Goal: Obtain resource: Download file/media

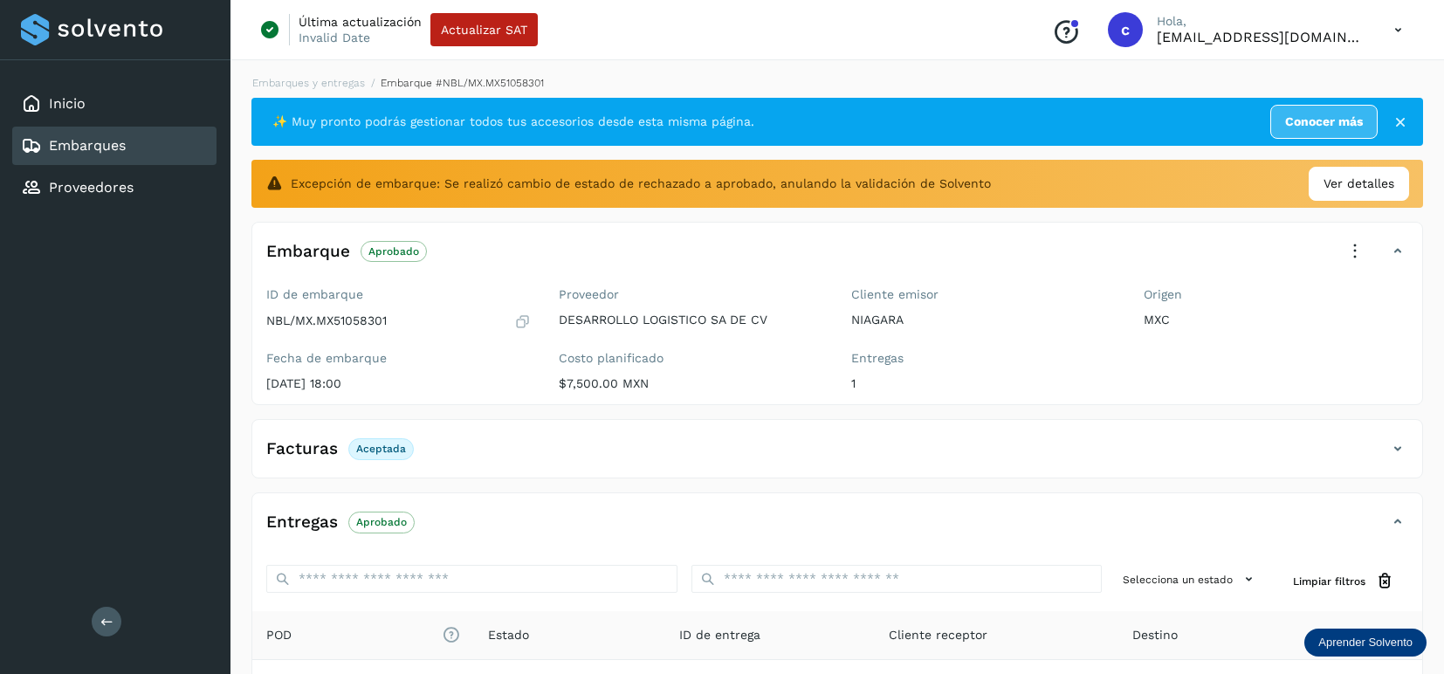
scroll to position [218, 0]
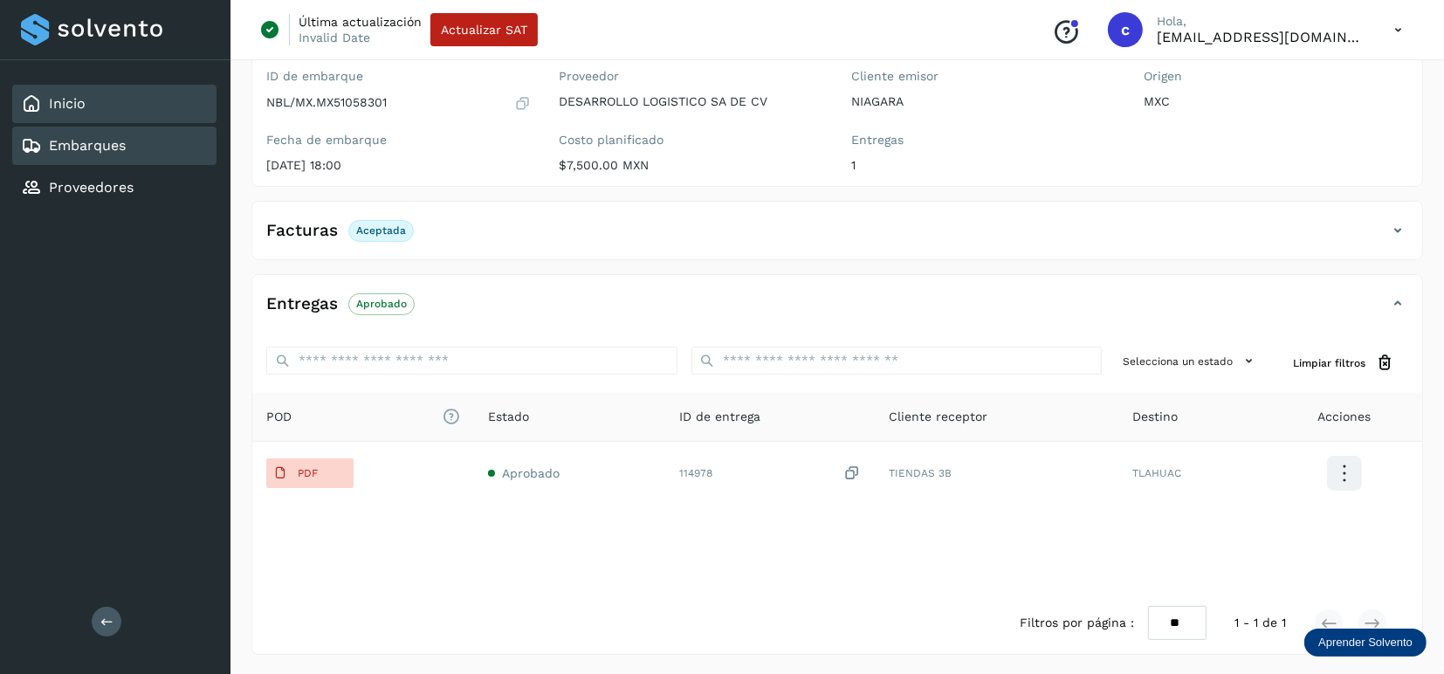
click at [68, 106] on link "Inicio" at bounding box center [67, 103] width 37 height 17
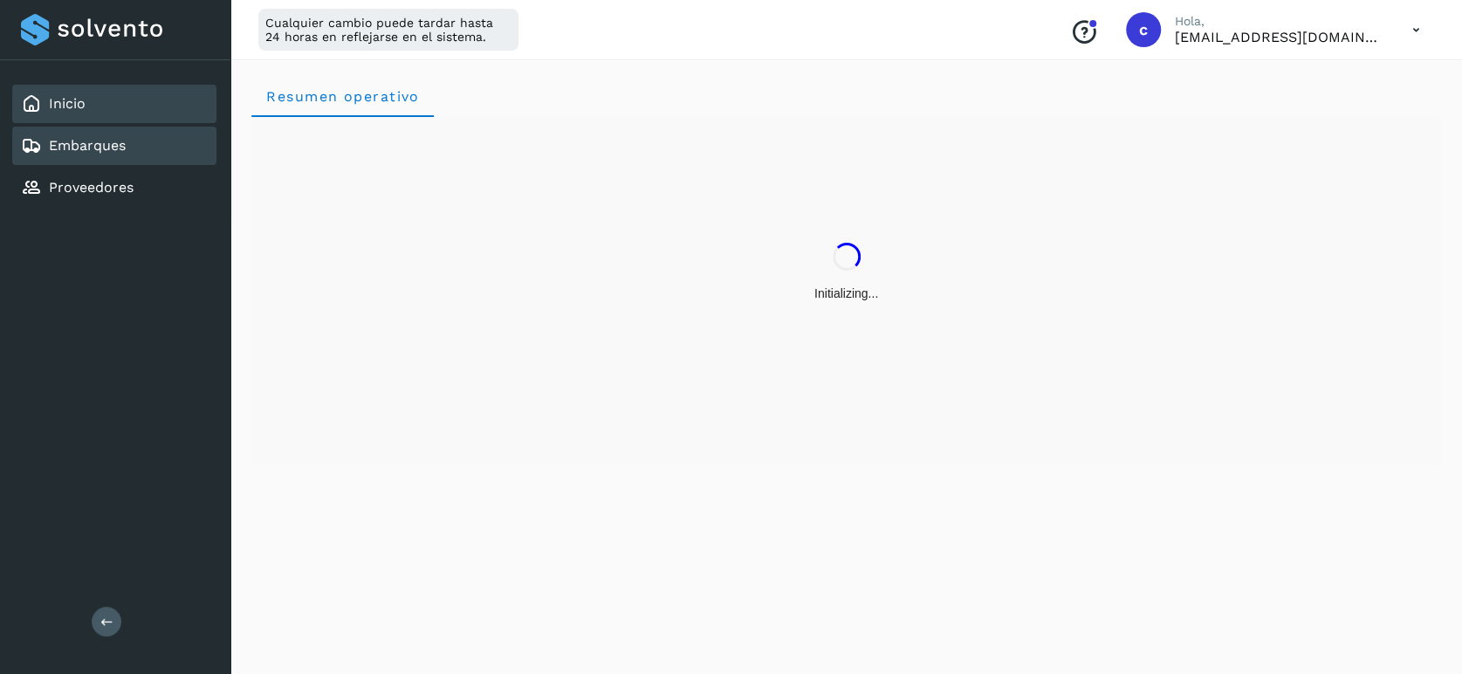
click at [78, 135] on div "Embarques" at bounding box center [73, 145] width 105 height 21
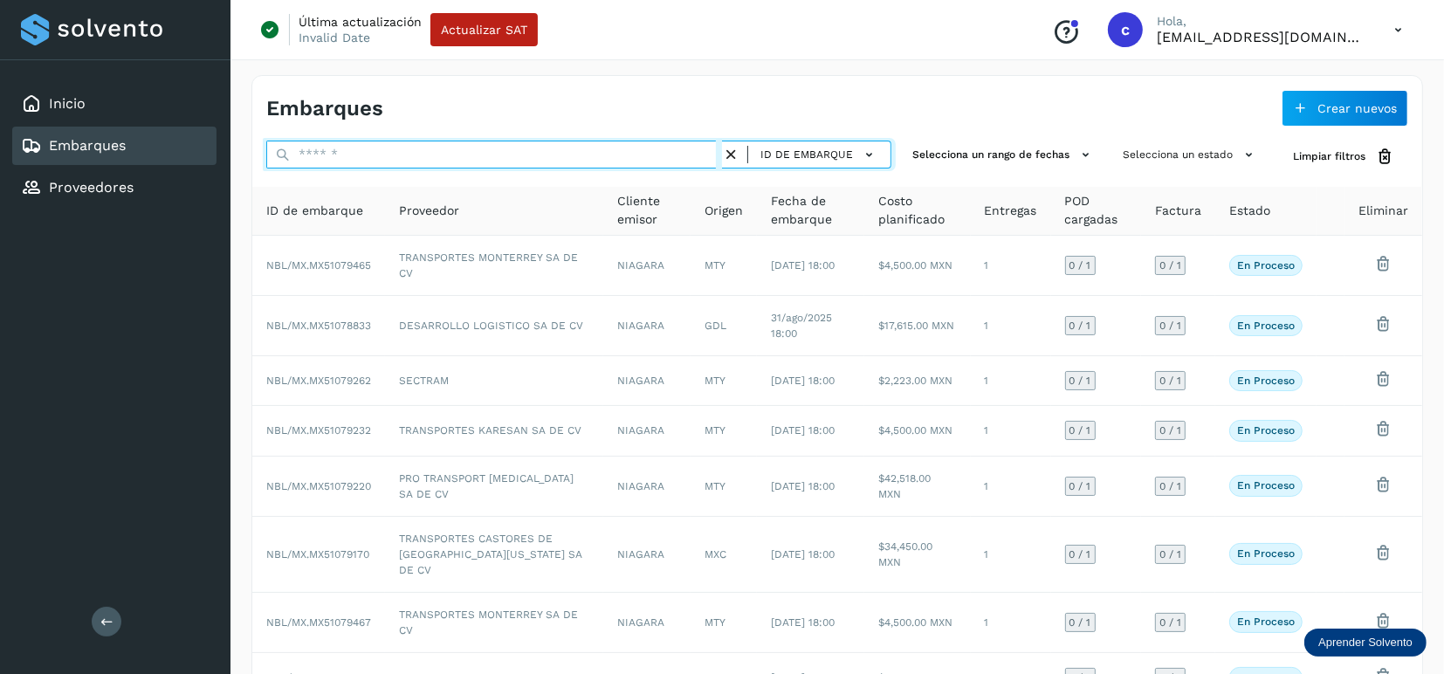
click at [402, 150] on input "text" at bounding box center [494, 155] width 456 height 28
paste input "**********"
type input "**********"
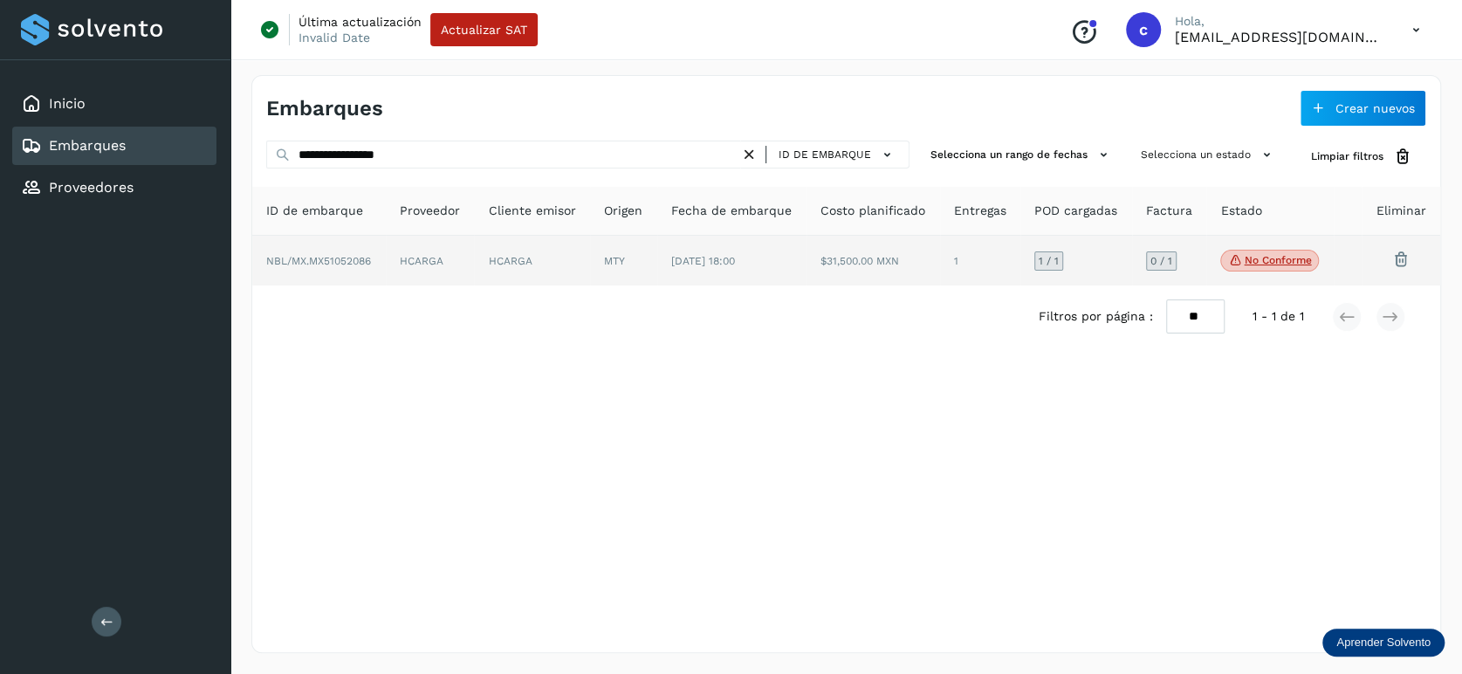
click at [1351, 251] on td at bounding box center [1348, 261] width 28 height 51
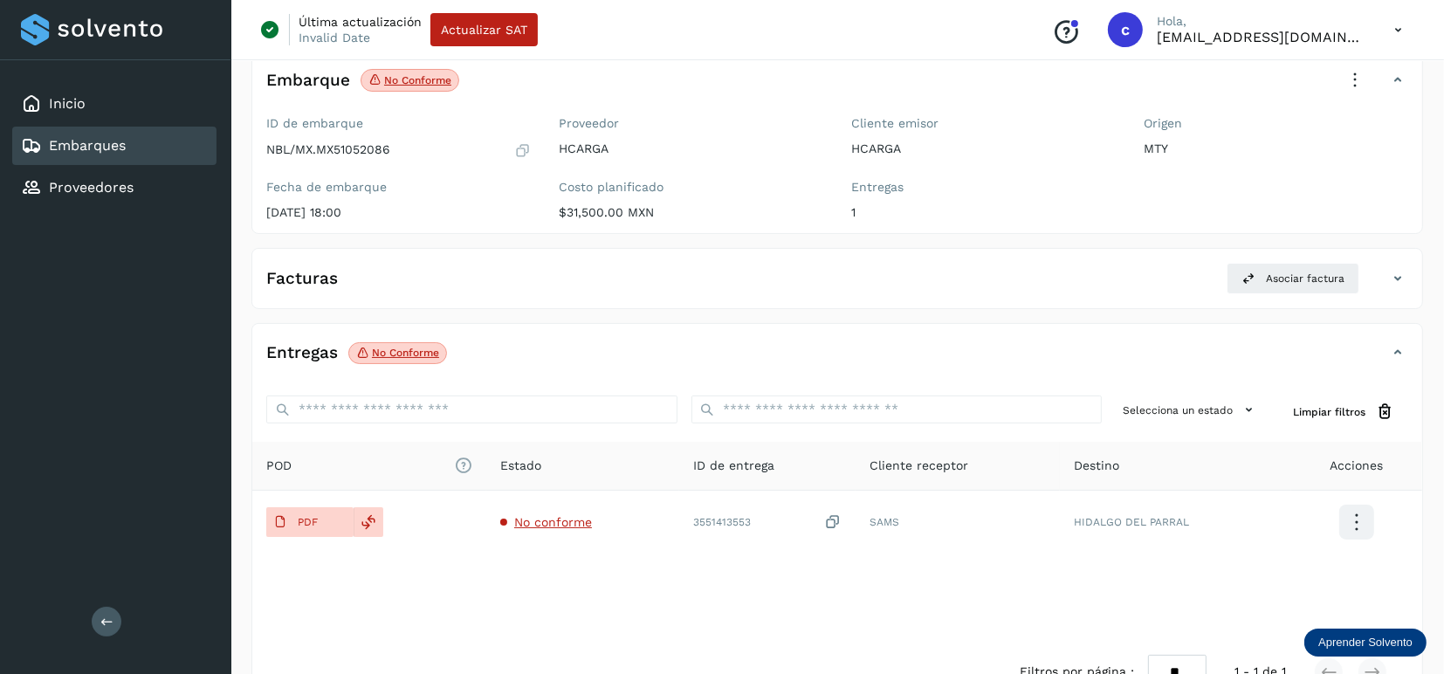
scroll to position [158, 0]
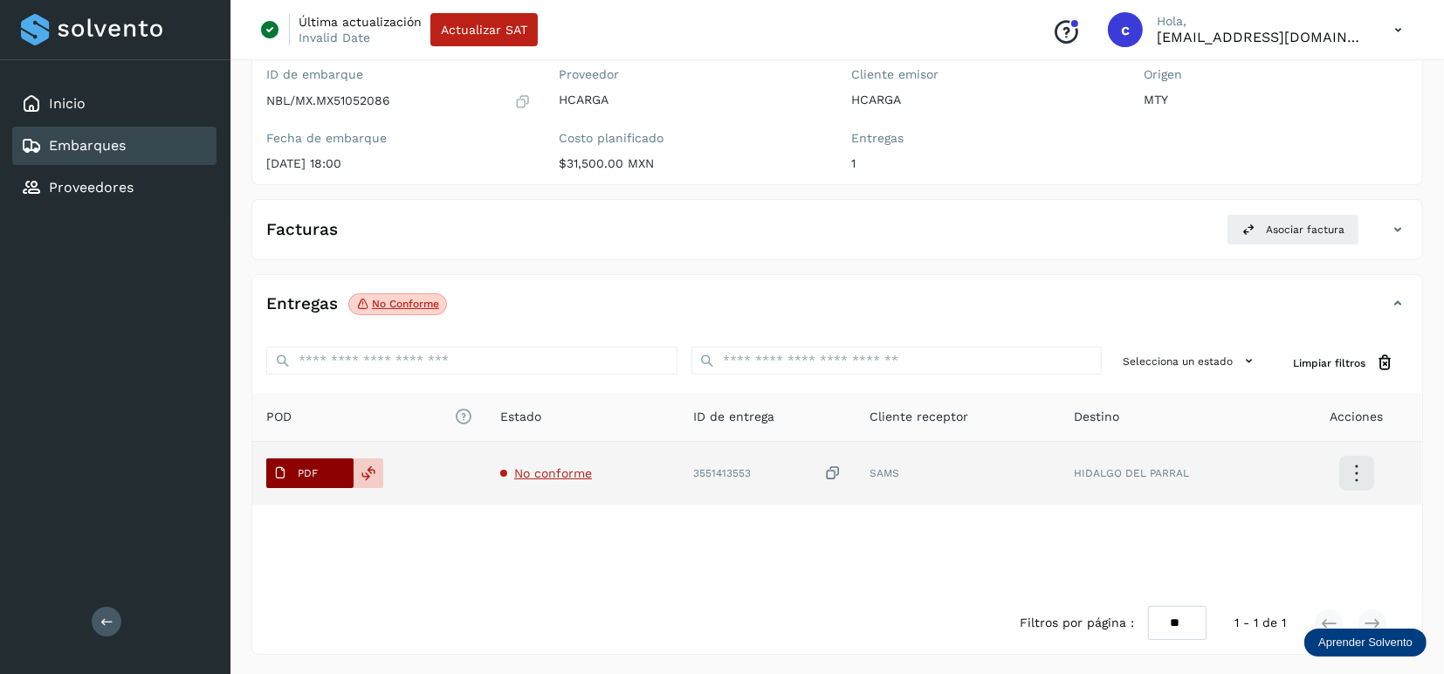
click at [322, 463] on span "PDF" at bounding box center [295, 473] width 58 height 28
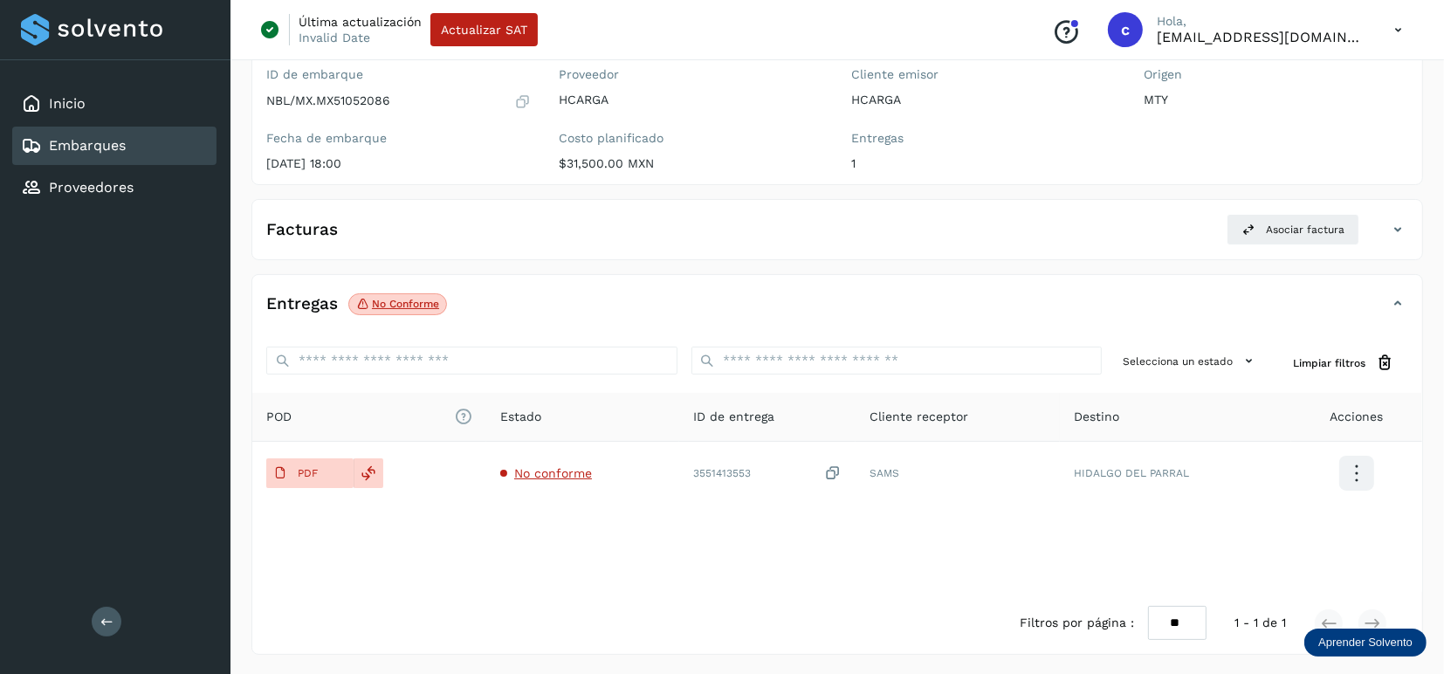
click at [406, 299] on p "No conforme" at bounding box center [405, 304] width 67 height 12
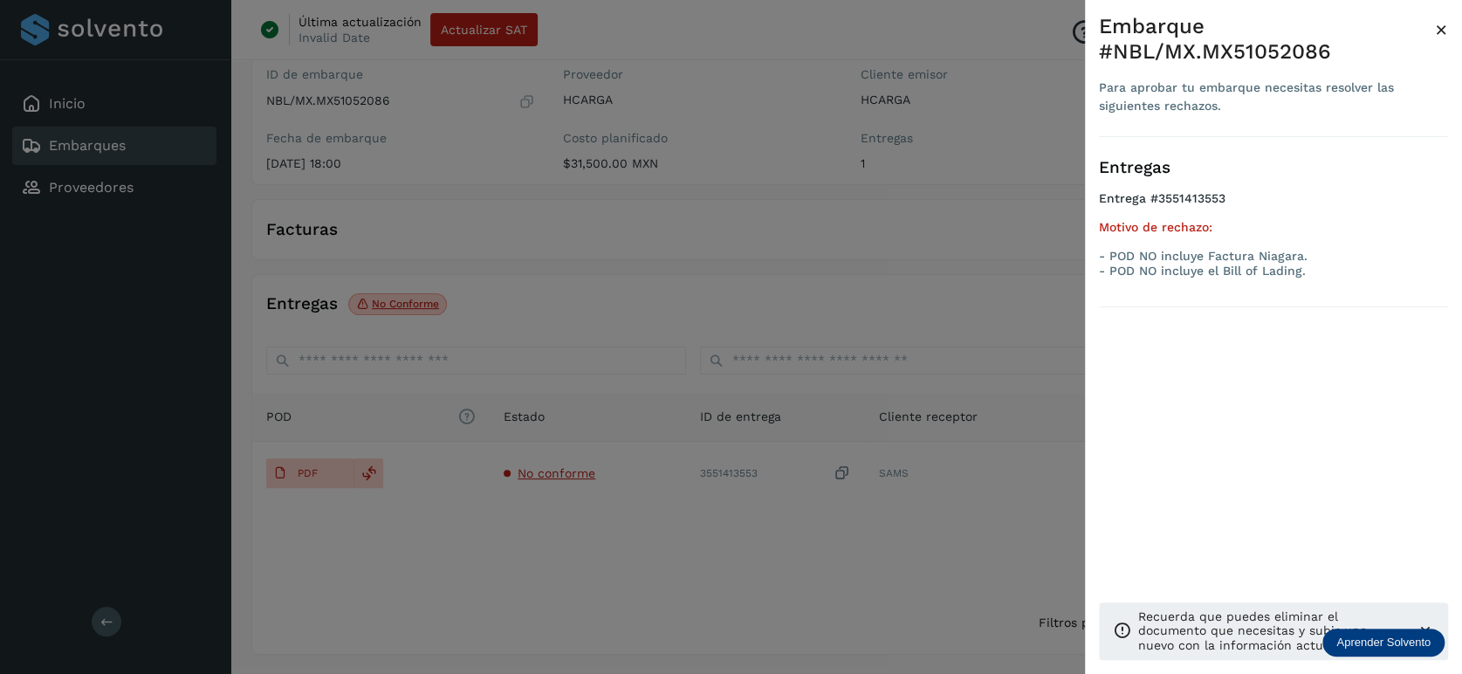
click at [1443, 31] on span "×" at bounding box center [1441, 29] width 13 height 24
